Goal: Find specific page/section: Find specific page/section

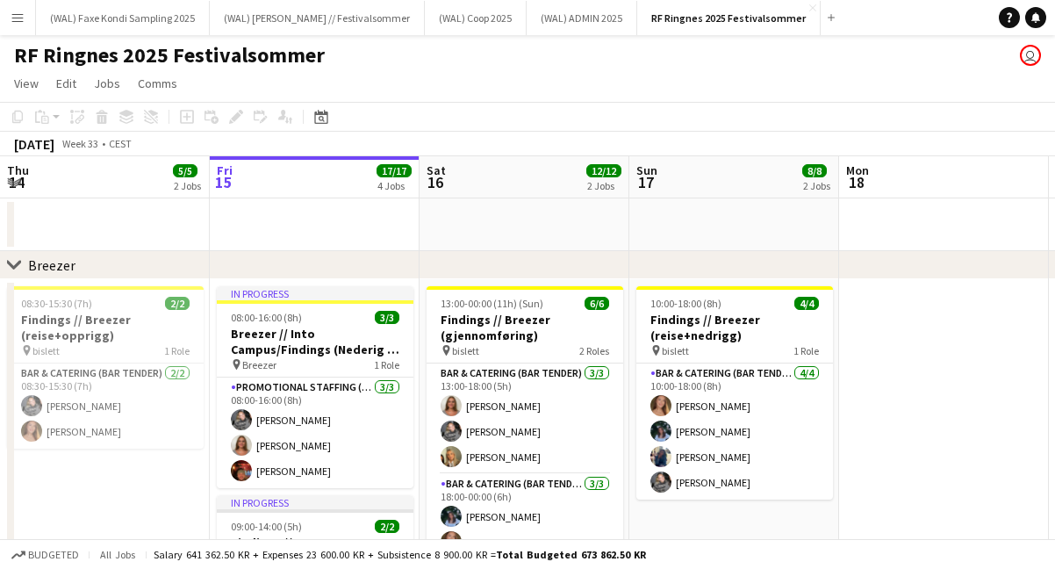
click at [576, 84] on app-page-menu "View Day view expanded Day view collapsed Month view Date picker Jump to [DATE]…" at bounding box center [527, 84] width 1055 height 33
click at [809, 7] on app-icon "Close" at bounding box center [812, 7] width 7 height 7
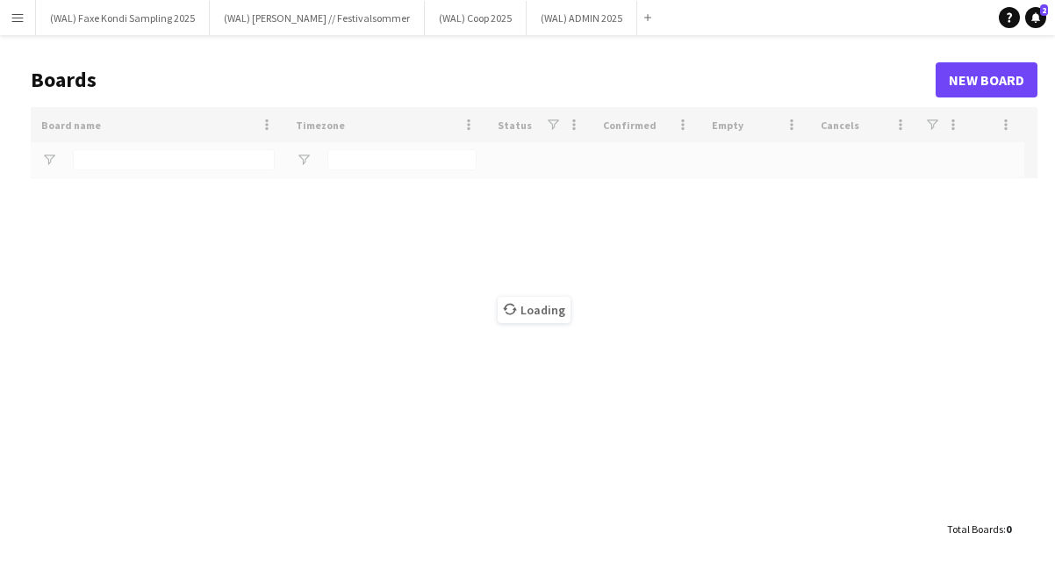
type input "***"
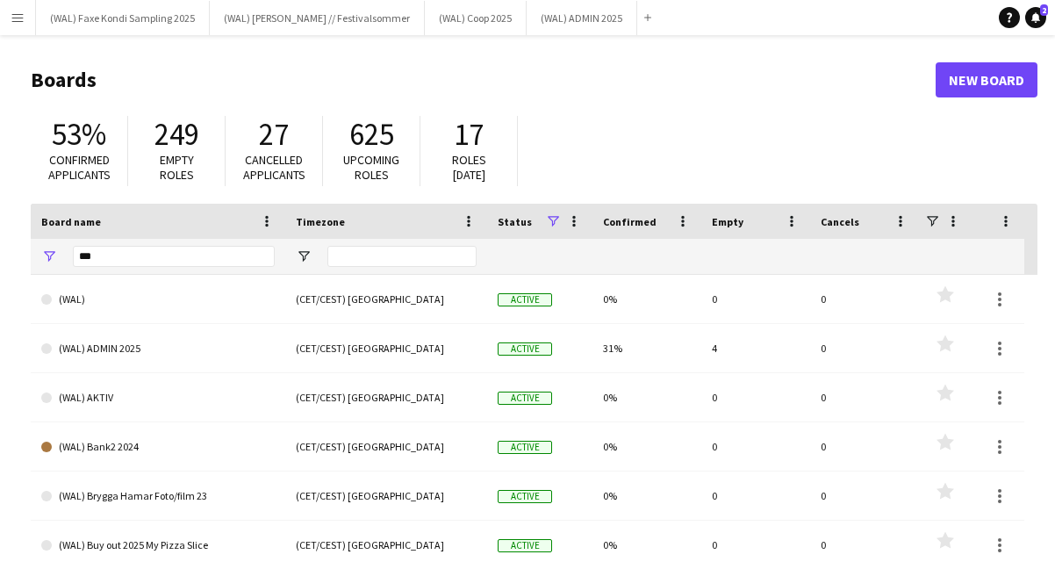
click at [630, 215] on span "Confirmed" at bounding box center [630, 221] width 54 height 13
click at [630, 215] on span "Confirmed" at bounding box center [626, 221] width 46 height 26
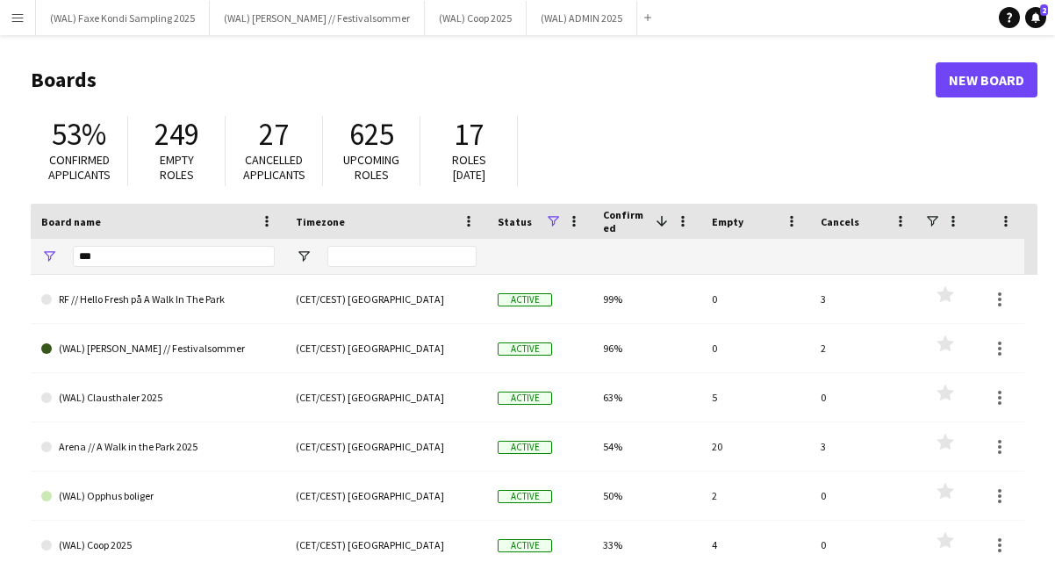
click at [630, 215] on span "Confirmed" at bounding box center [626, 221] width 46 height 26
